Goal: Information Seeking & Learning: Learn about a topic

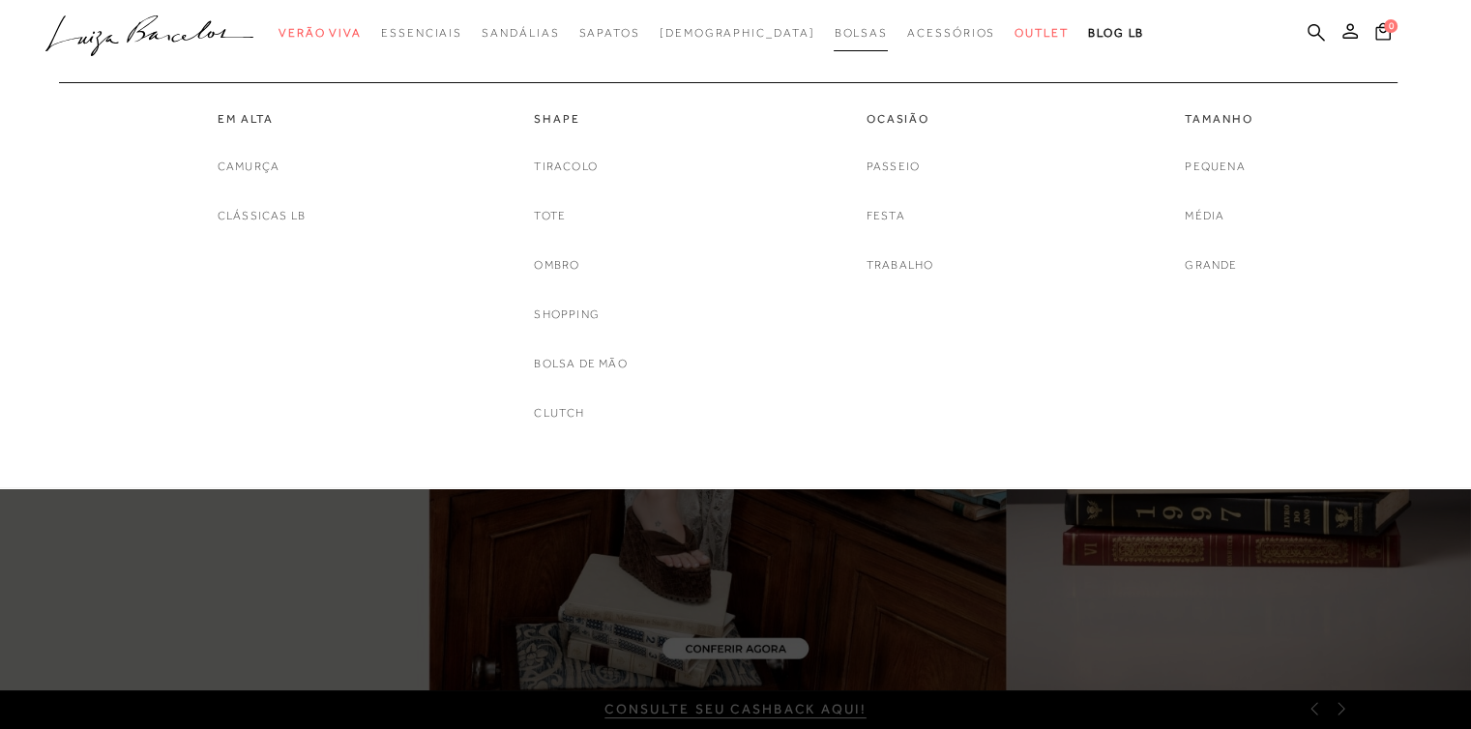
click at [834, 35] on span "Bolsas" at bounding box center [861, 33] width 54 height 14
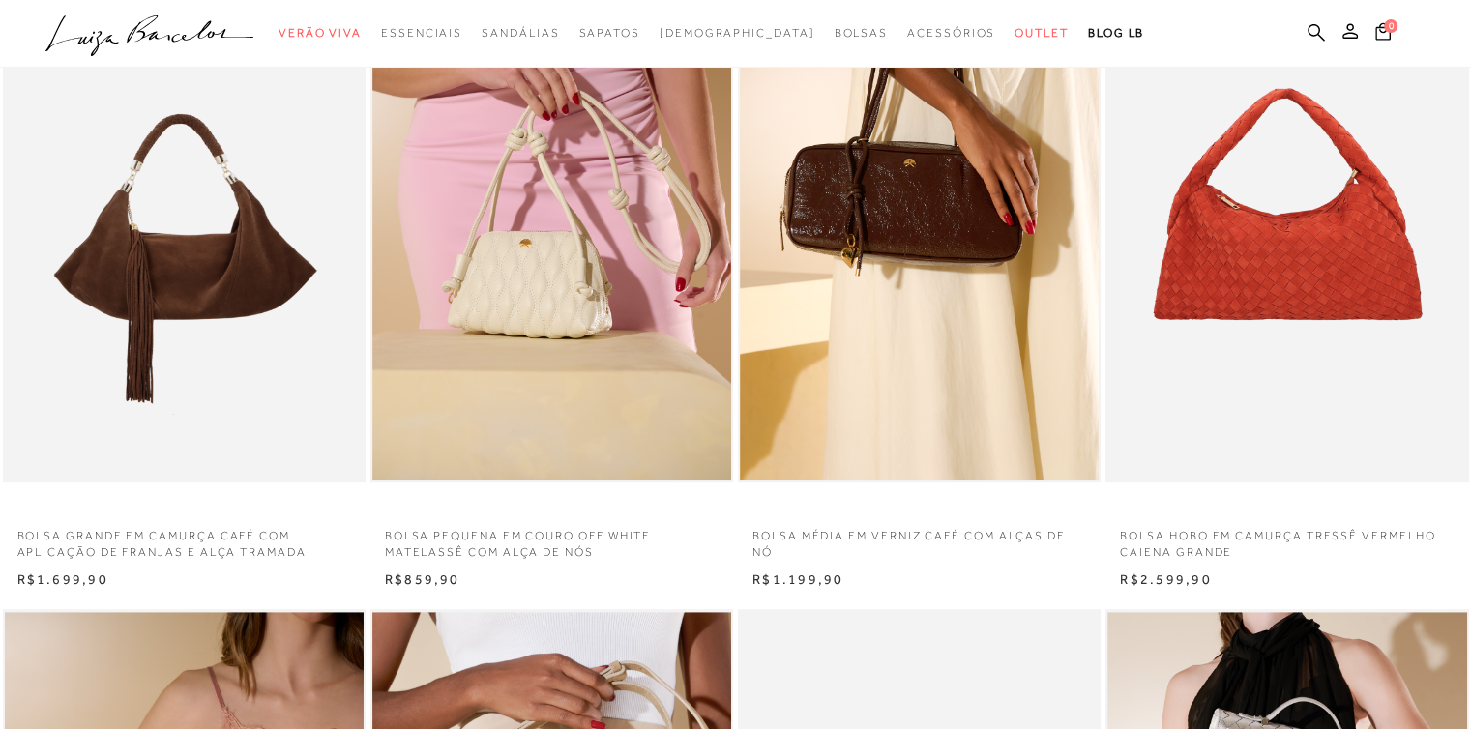
scroll to position [871, 0]
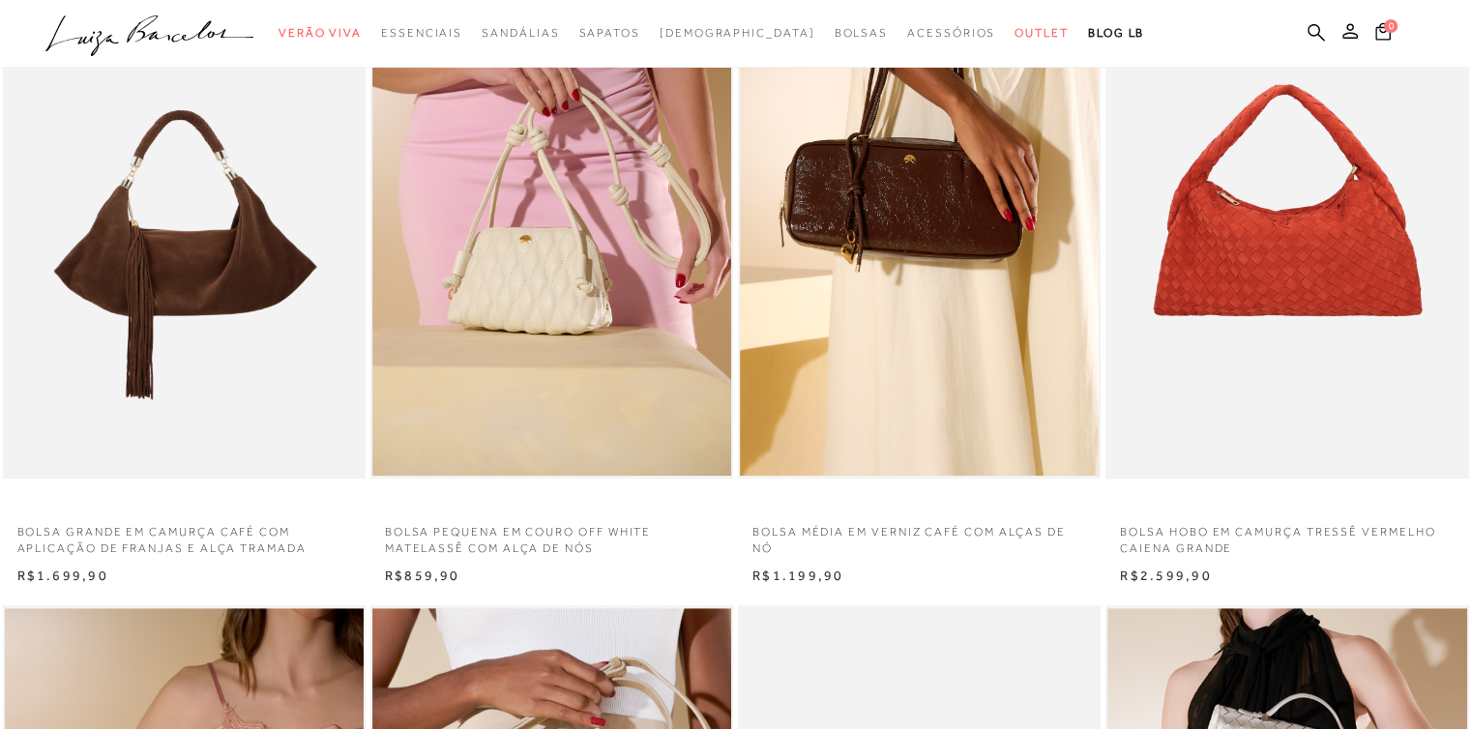
click at [954, 316] on img at bounding box center [920, 207] width 361 height 545
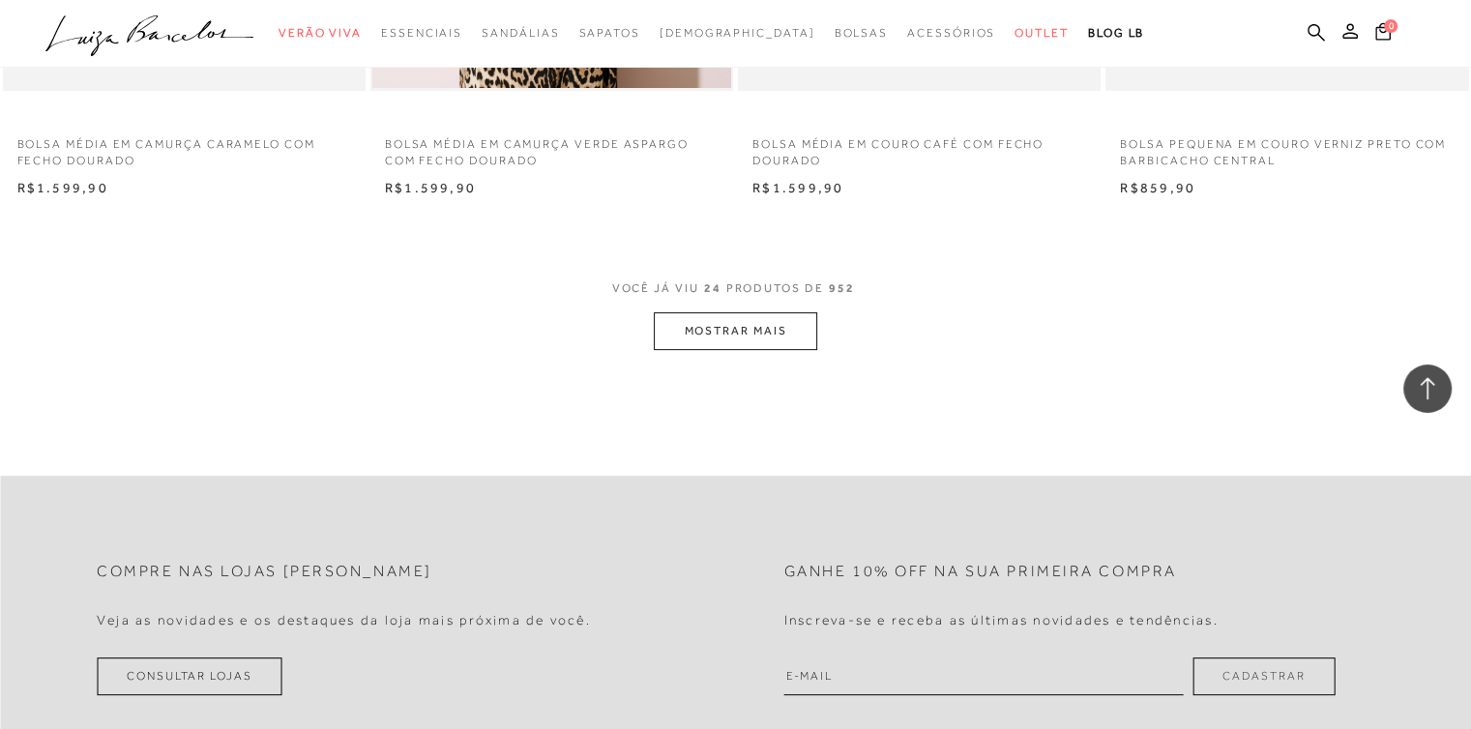
scroll to position [7965, 0]
click at [774, 327] on button "MOSTRAR MAIS" at bounding box center [735, 330] width 163 height 38
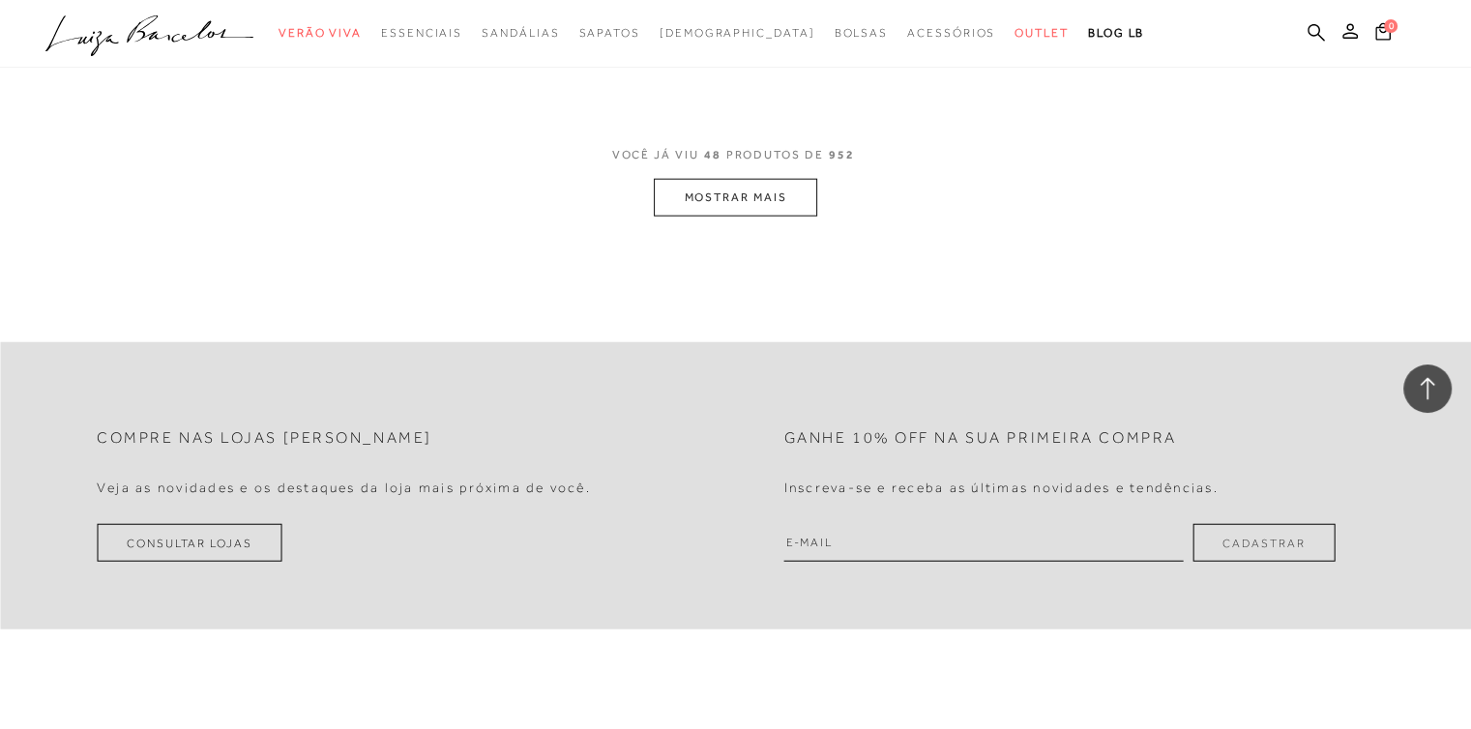
scroll to position [12125, 0]
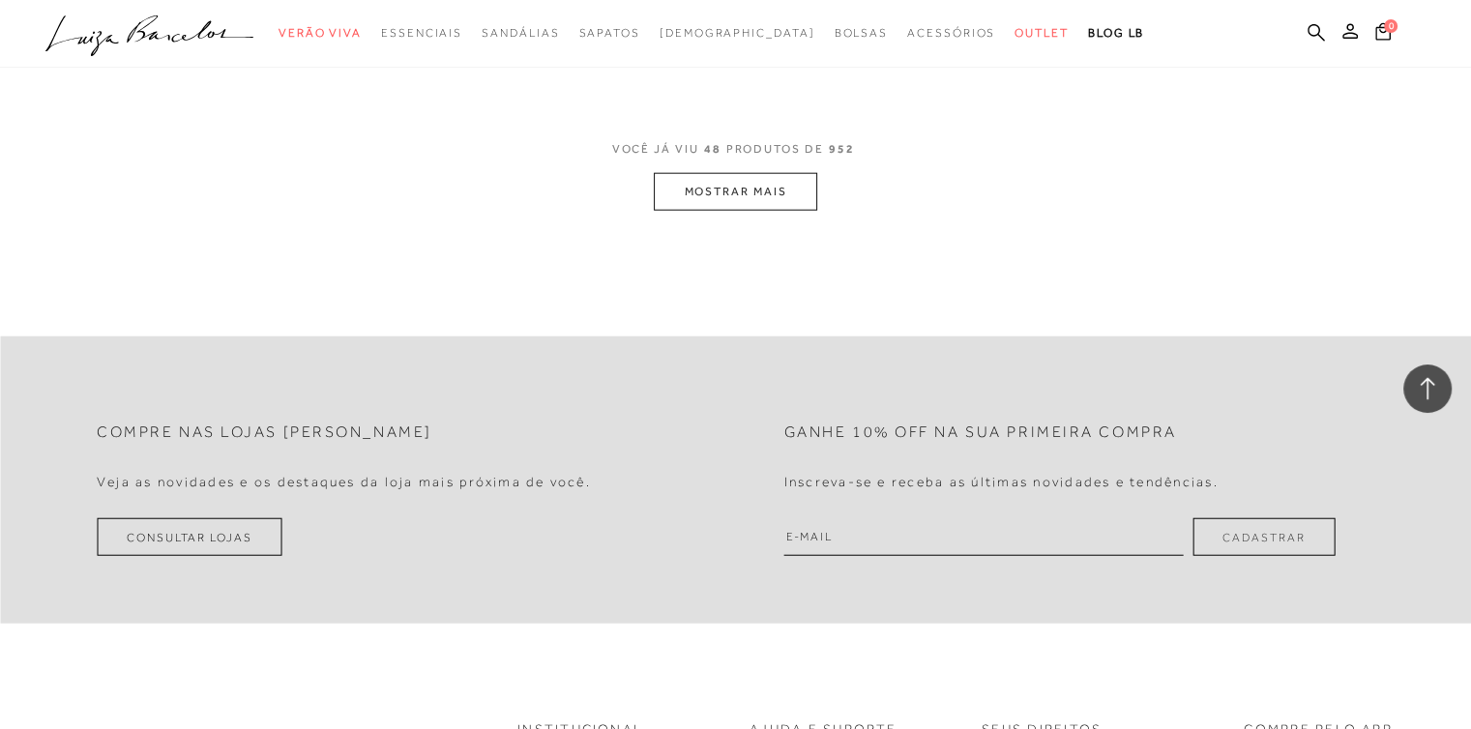
click at [711, 188] on button "MOSTRAR MAIS" at bounding box center [735, 192] width 163 height 38
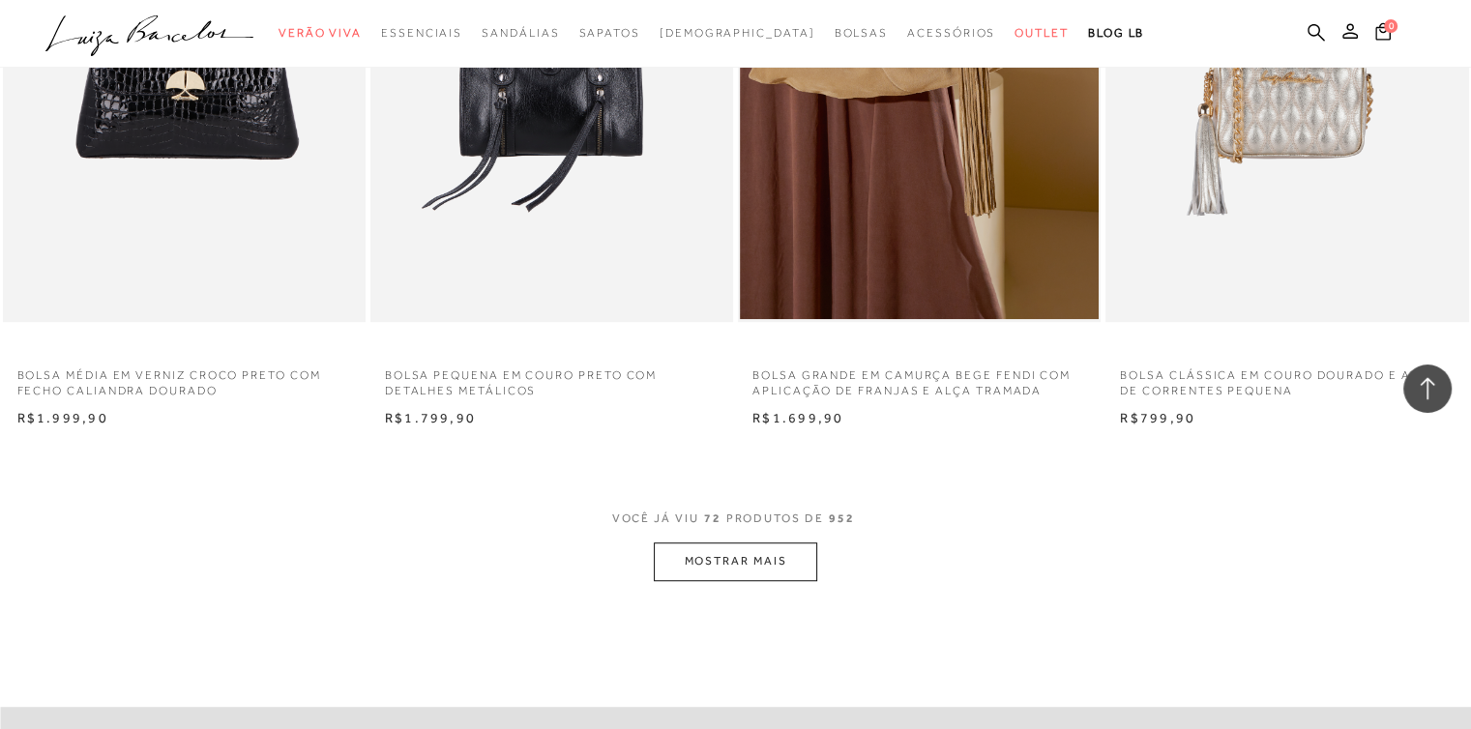
scroll to position [15994, 0]
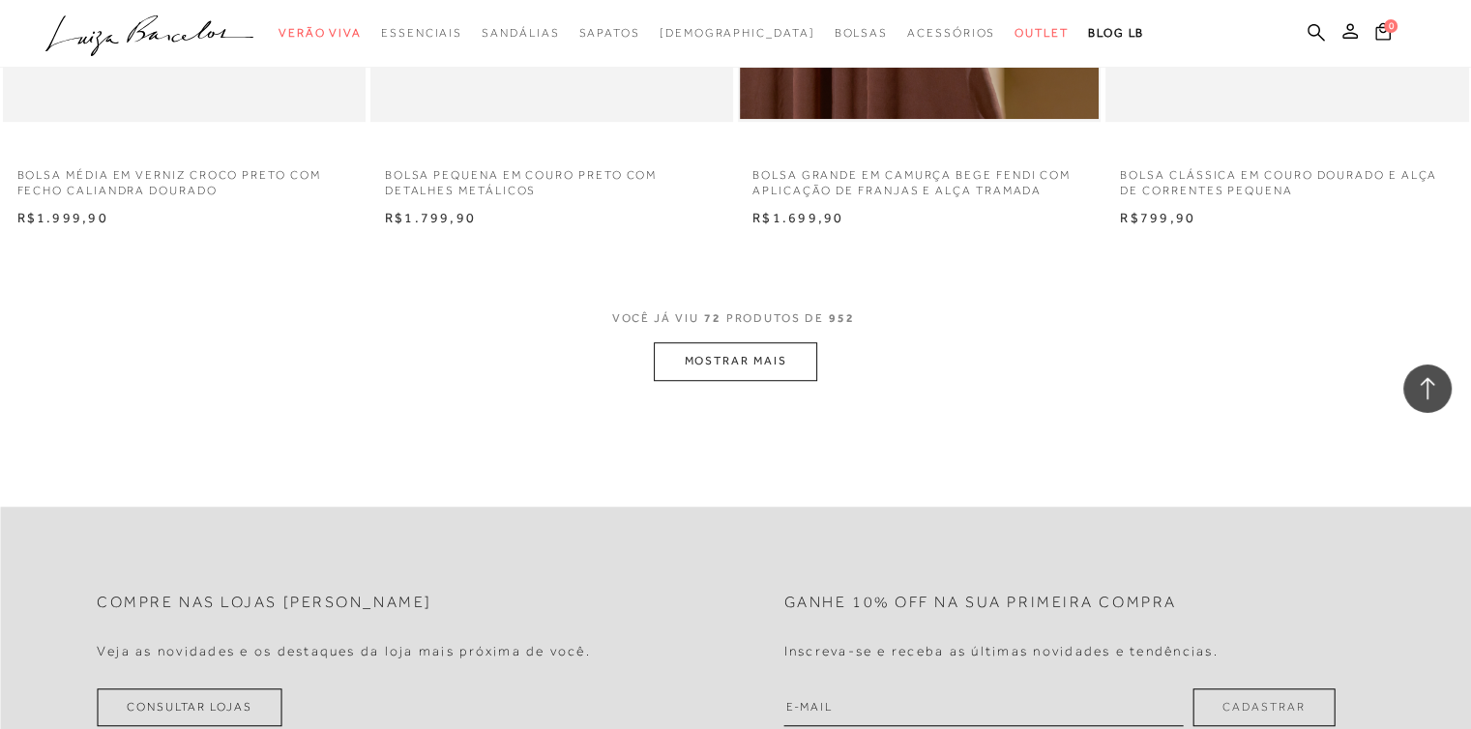
click at [741, 351] on button "MOSTRAR MAIS" at bounding box center [735, 361] width 163 height 38
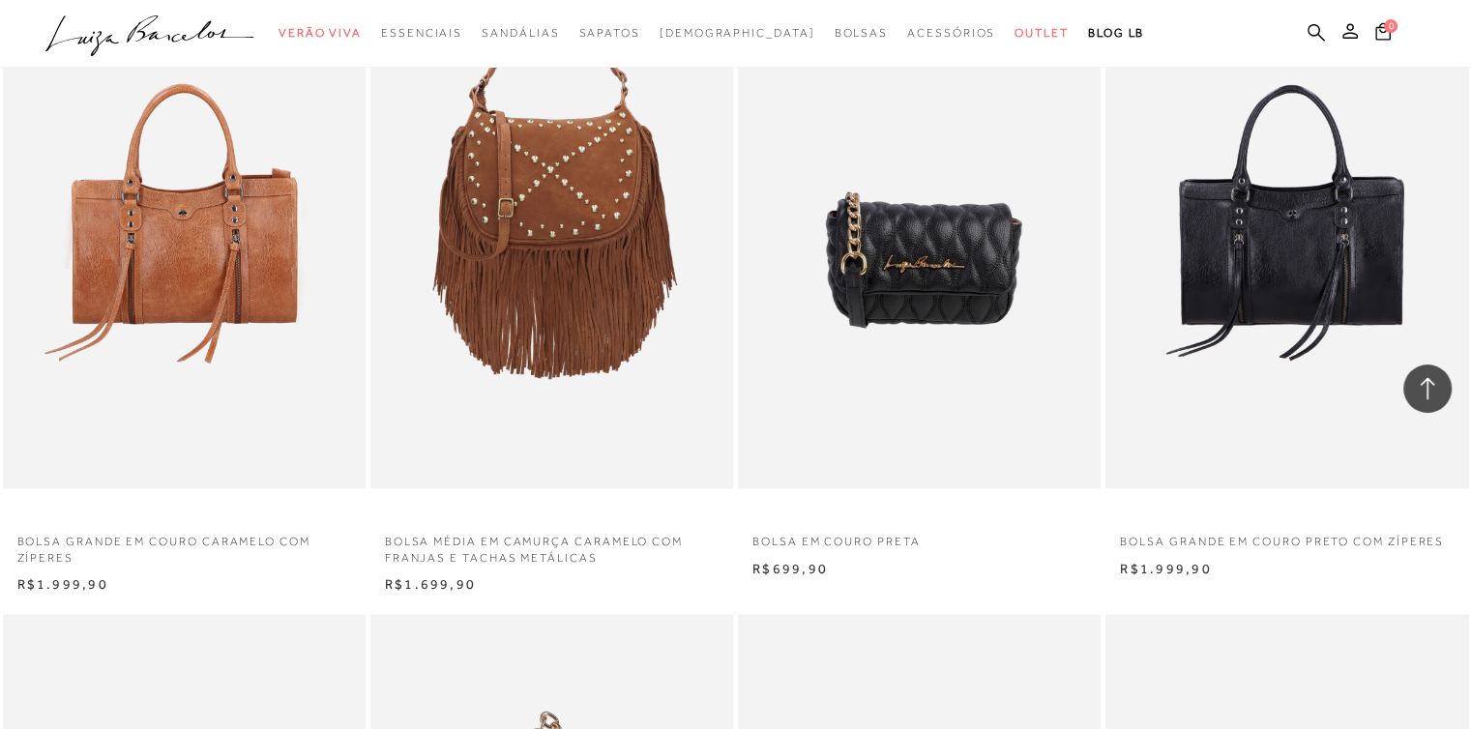
scroll to position [18219, 0]
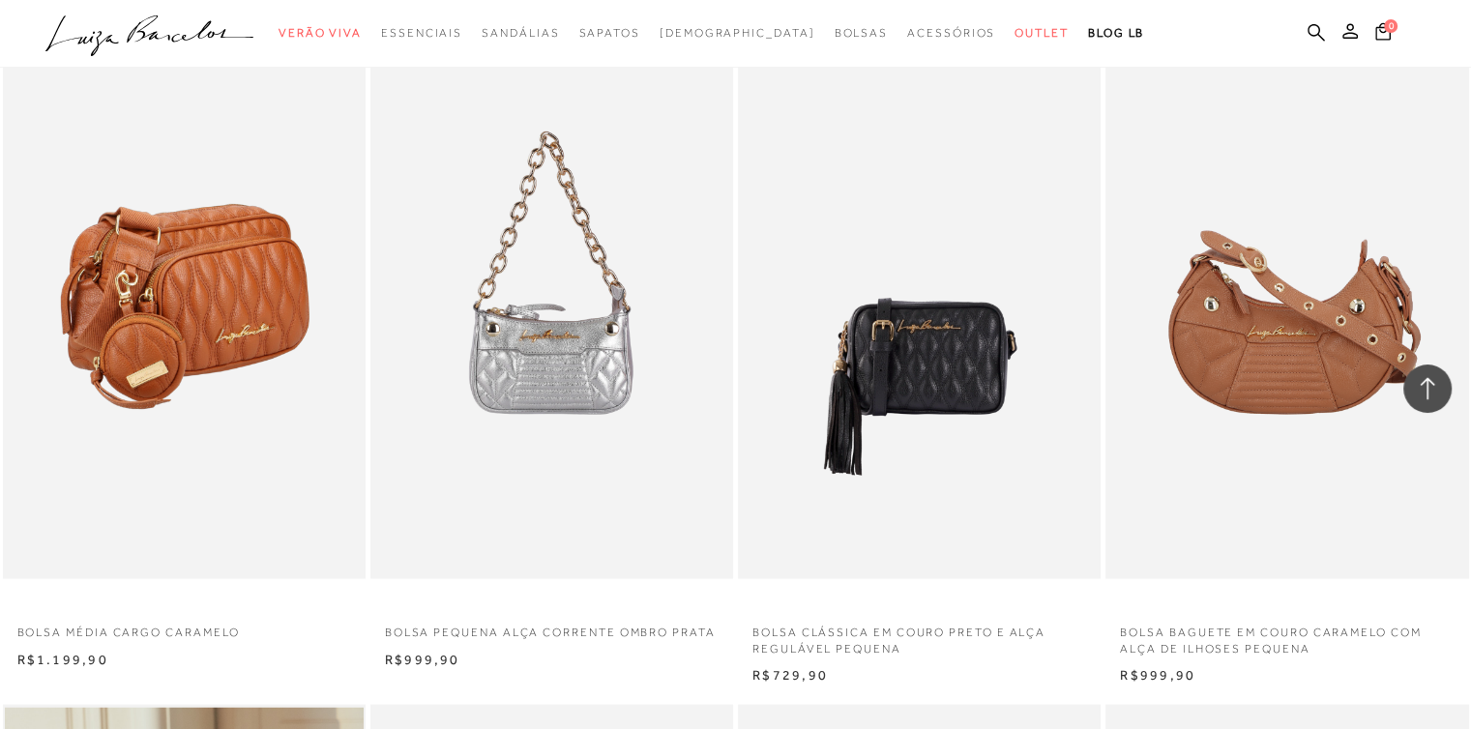
drag, startPoint x: 181, startPoint y: 268, endPoint x: 200, endPoint y: 274, distance: 20.2
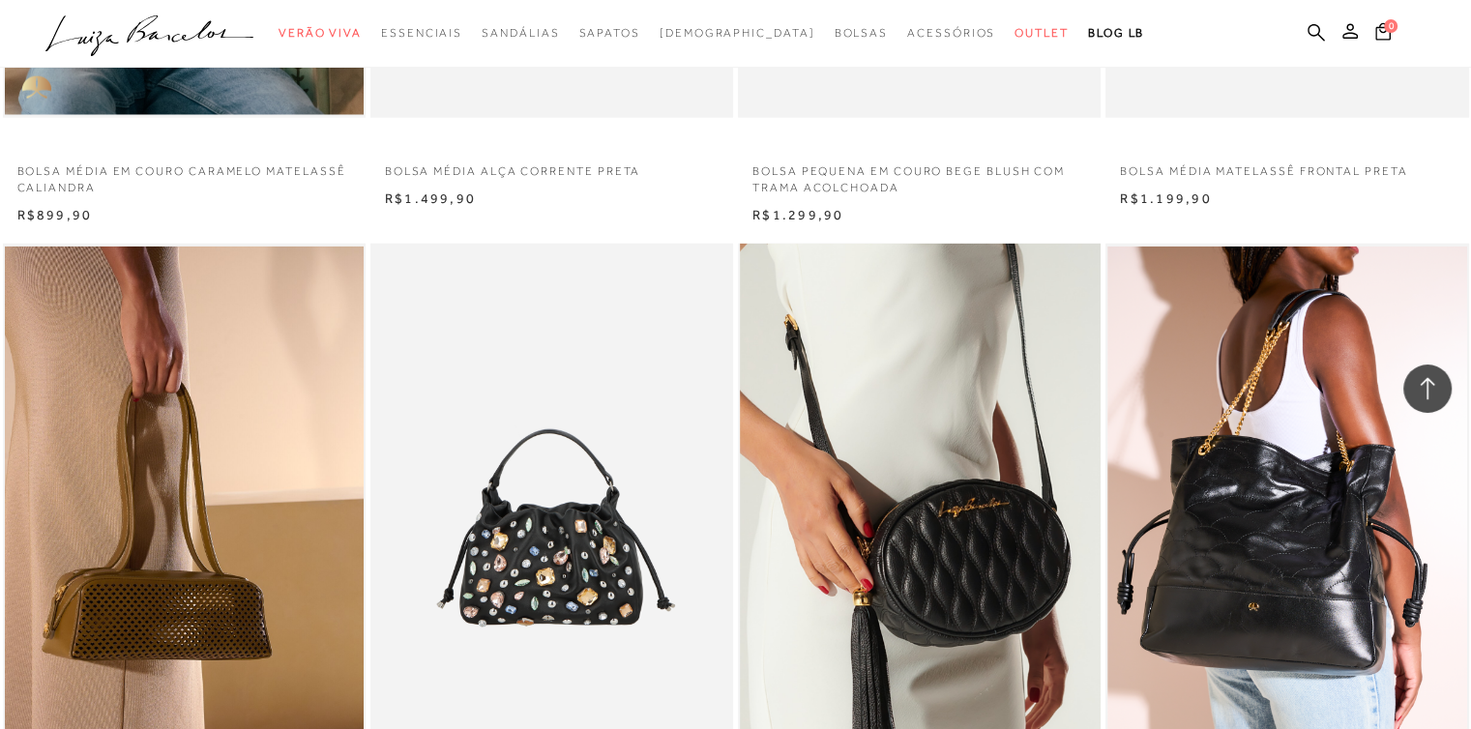
scroll to position [19476, 0]
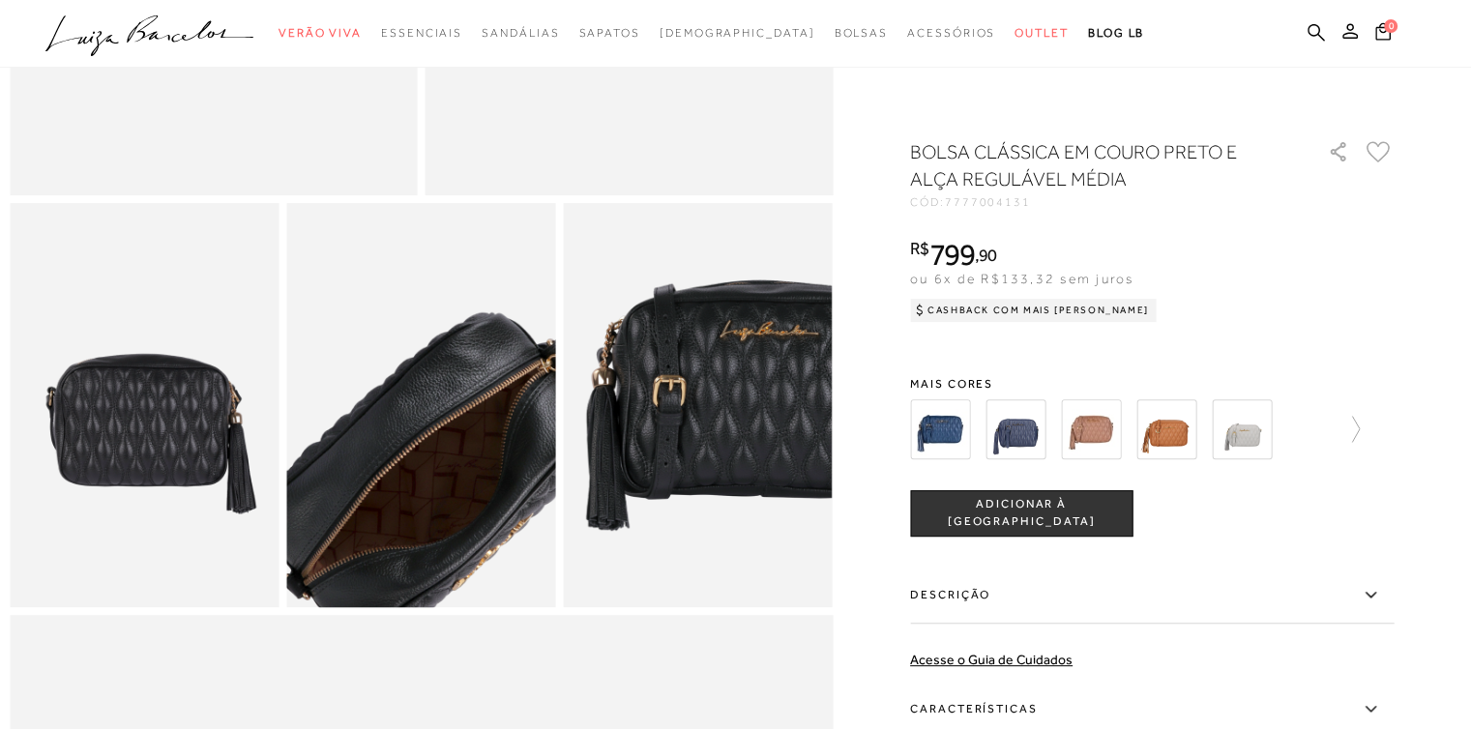
scroll to position [290, 0]
